Goal: Check status

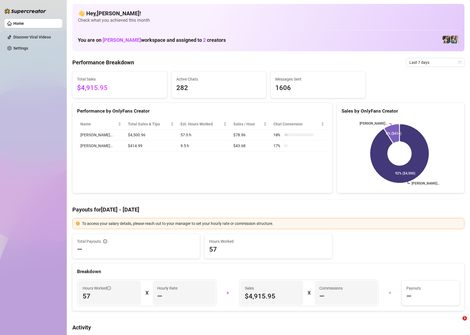
click at [442, 64] on span "Last 7 days" at bounding box center [436, 62] width 52 height 8
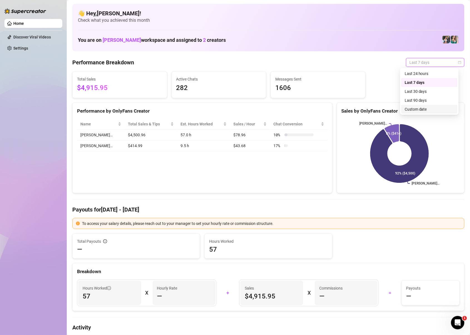
click at [418, 110] on div "Custom date" at bounding box center [430, 109] width 50 height 6
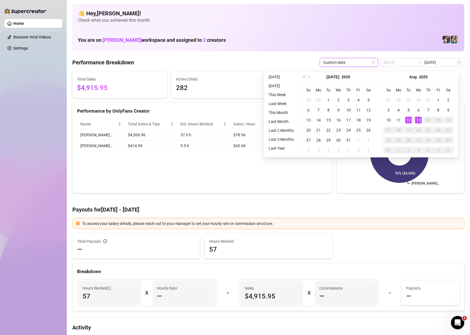
type input "[DATE]"
click at [416, 119] on div "13" at bounding box center [419, 120] width 7 height 7
click at [416, 119] on icon "[PERSON_NAME]… Zaddy… 92% ($4,500) 8% ($414)" at bounding box center [400, 154] width 116 height 70
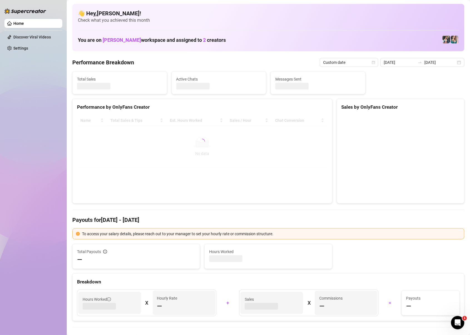
type input "[DATE]"
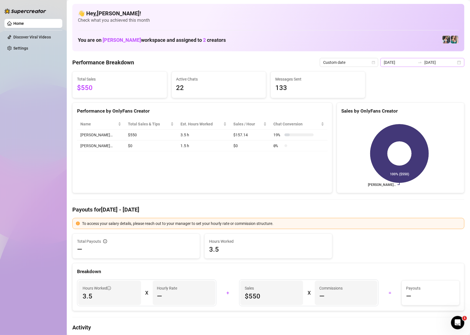
click at [451, 62] on div "[DATE] [DATE]" at bounding box center [423, 62] width 84 height 9
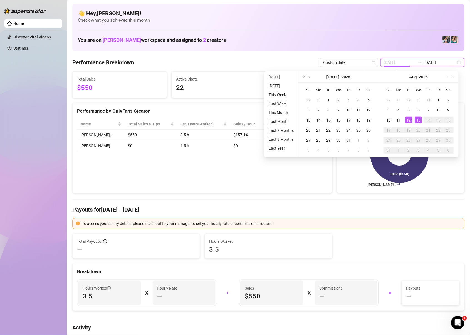
type input "[DATE]"
click at [409, 119] on div "12" at bounding box center [409, 120] width 7 height 7
click at [409, 119] on div "[PERSON_NAME]… 100% ($550)" at bounding box center [400, 153] width 127 height 78
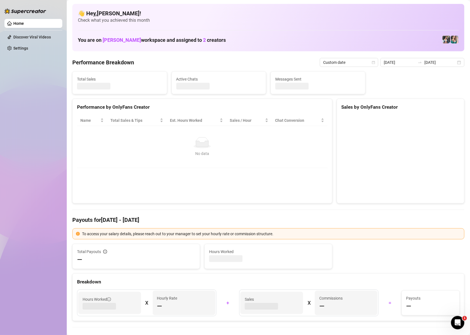
type input "[DATE]"
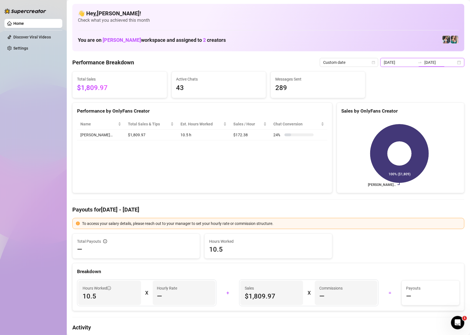
drag, startPoint x: 449, startPoint y: 62, endPoint x: 430, endPoint y: 83, distance: 28.7
click at [450, 62] on input "[DATE]" at bounding box center [441, 62] width 32 height 6
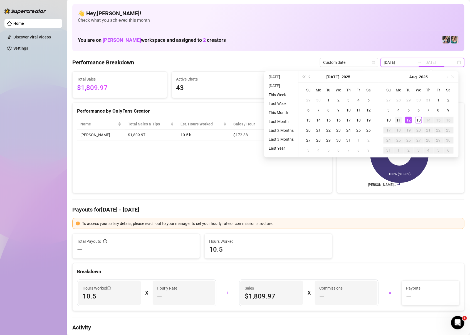
type input "[DATE]"
click at [402, 119] on div "11" at bounding box center [398, 120] width 7 height 7
click at [402, 119] on icon "[PERSON_NAME]… 100% ($1,809)" at bounding box center [400, 154] width 116 height 70
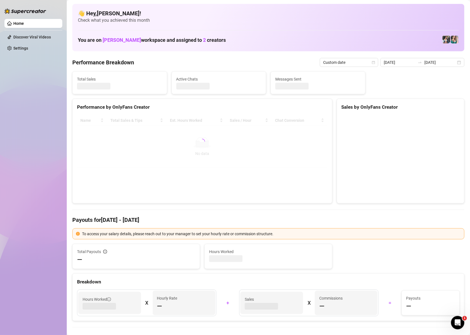
type input "[DATE]"
